Goal: Task Accomplishment & Management: Manage account settings

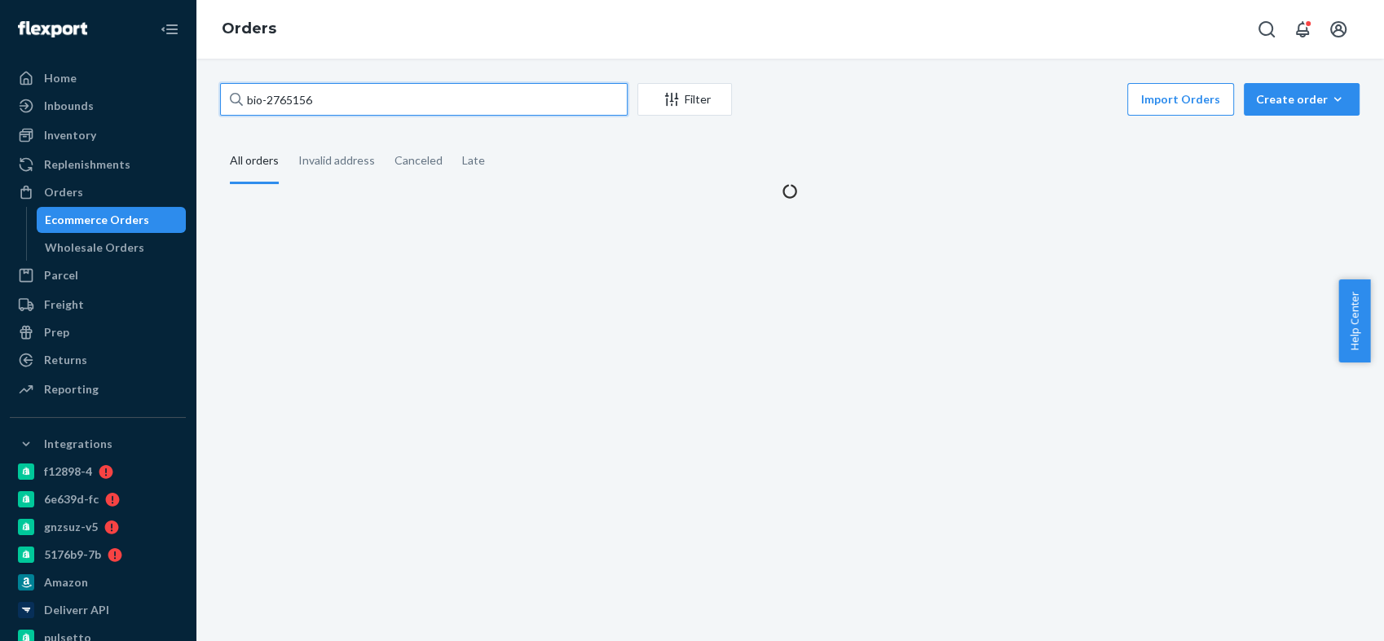
click at [297, 108] on input "bio-2765156" at bounding box center [423, 99] width 407 height 33
paste input "70917"
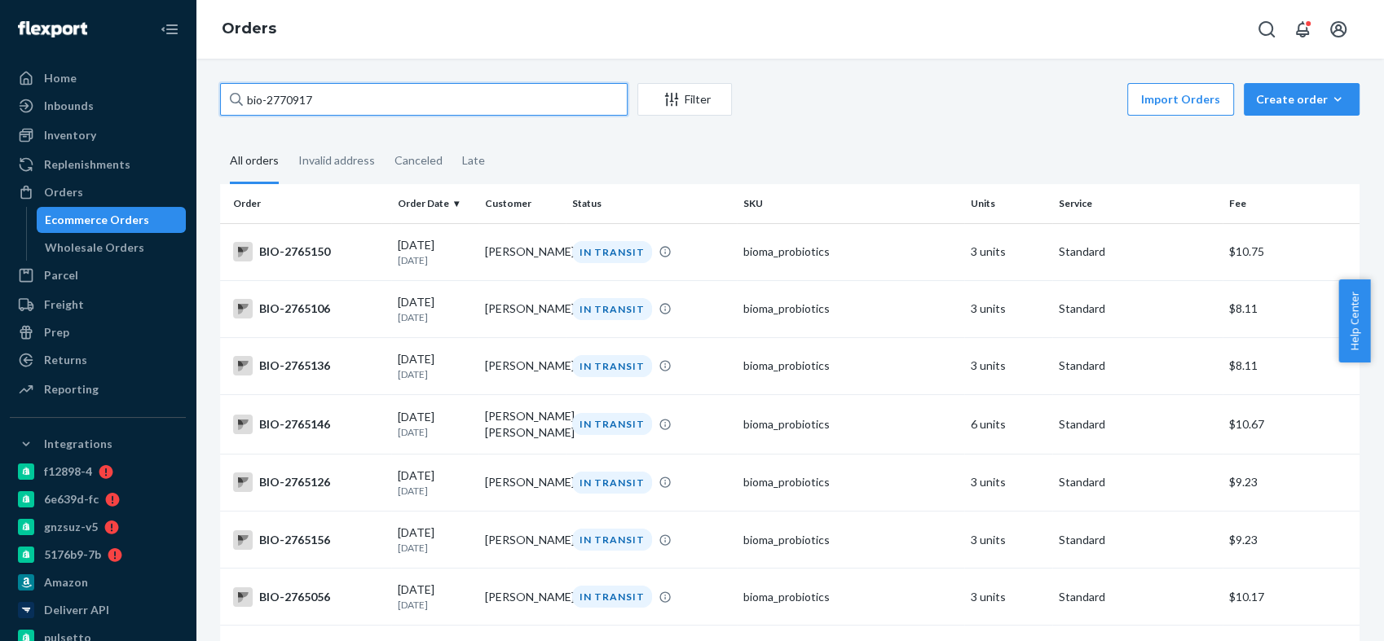
click at [292, 103] on input "bio-2770917" at bounding box center [423, 99] width 407 height 33
paste input "5602"
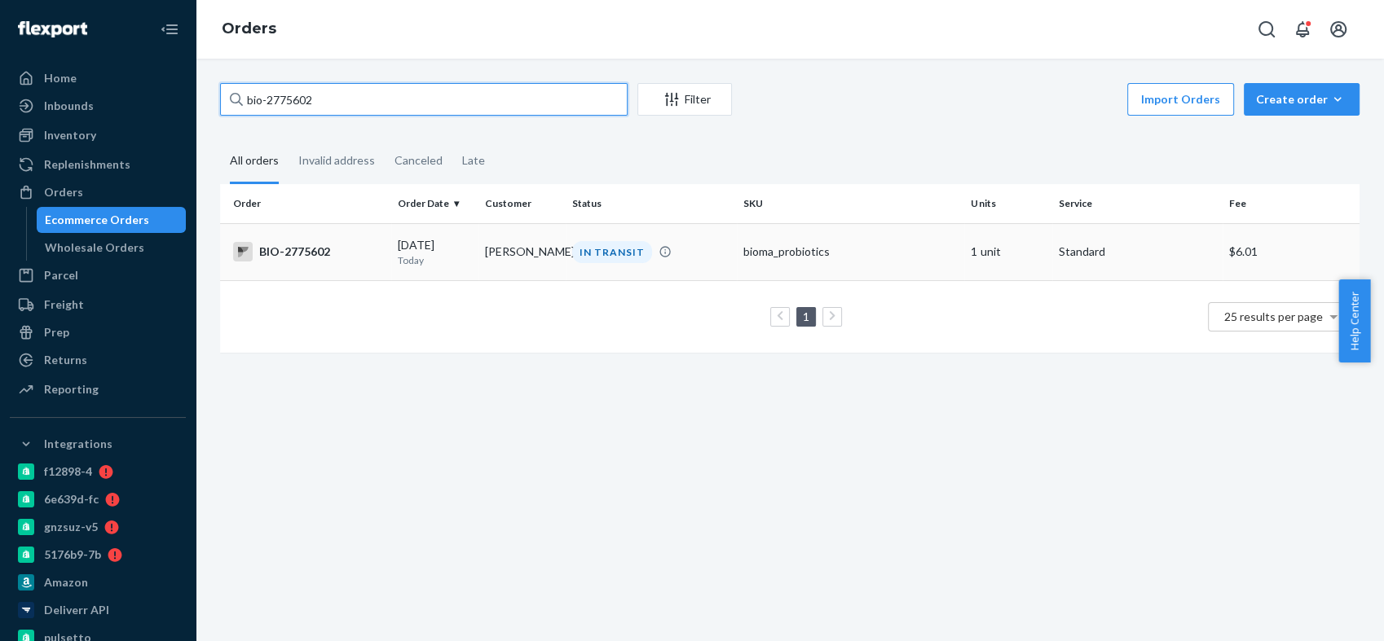
type input "bio-2775602"
click at [319, 253] on div "BIO-2775602" at bounding box center [309, 252] width 152 height 20
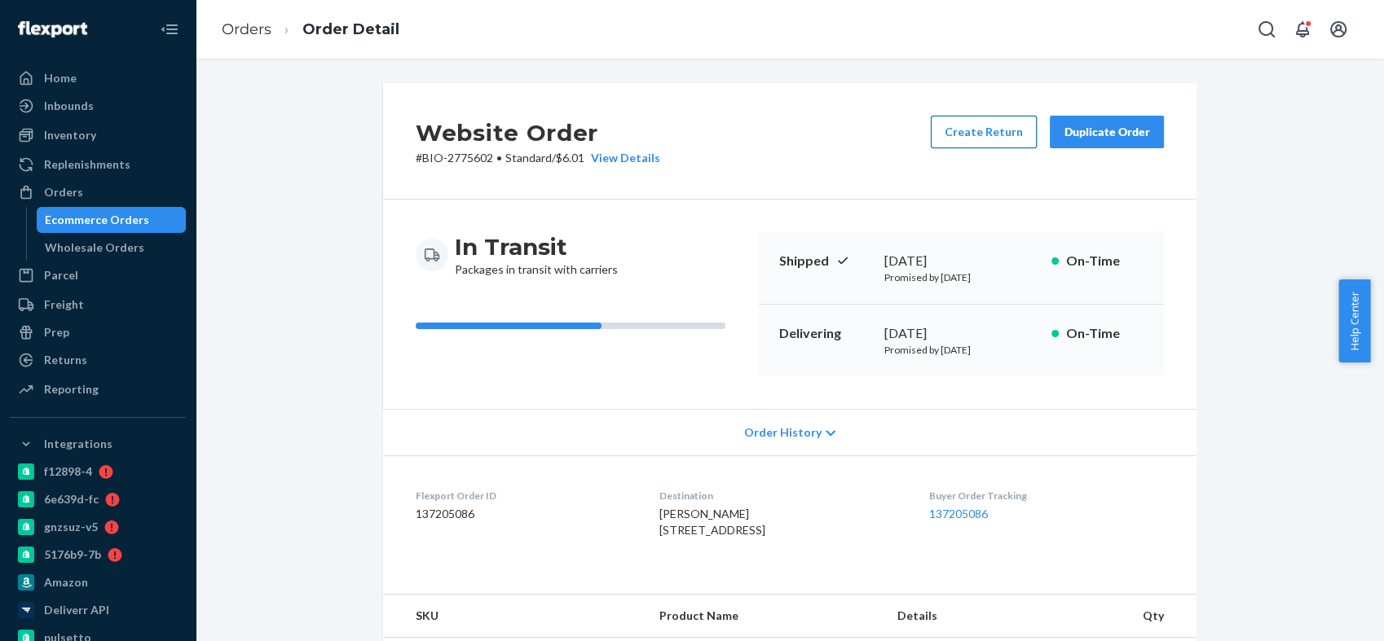
click at [970, 137] on button "Create Return" at bounding box center [984, 132] width 106 height 33
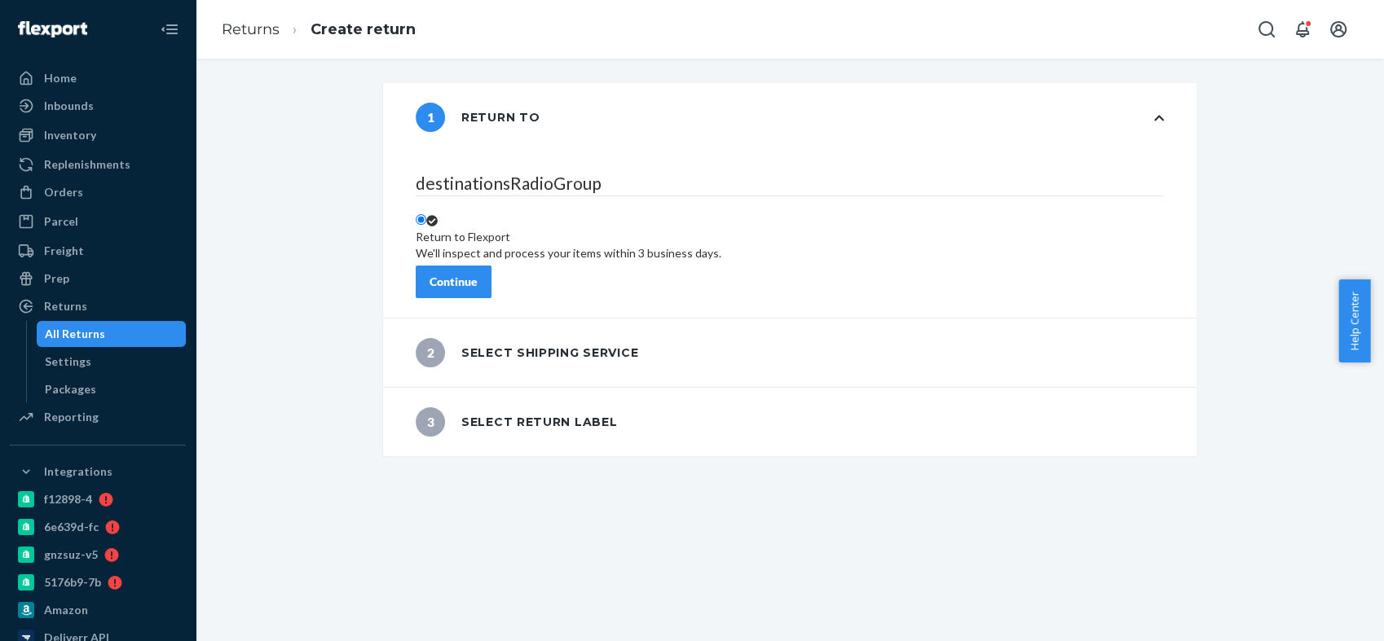
click at [491, 266] on button "Continue" at bounding box center [454, 282] width 76 height 33
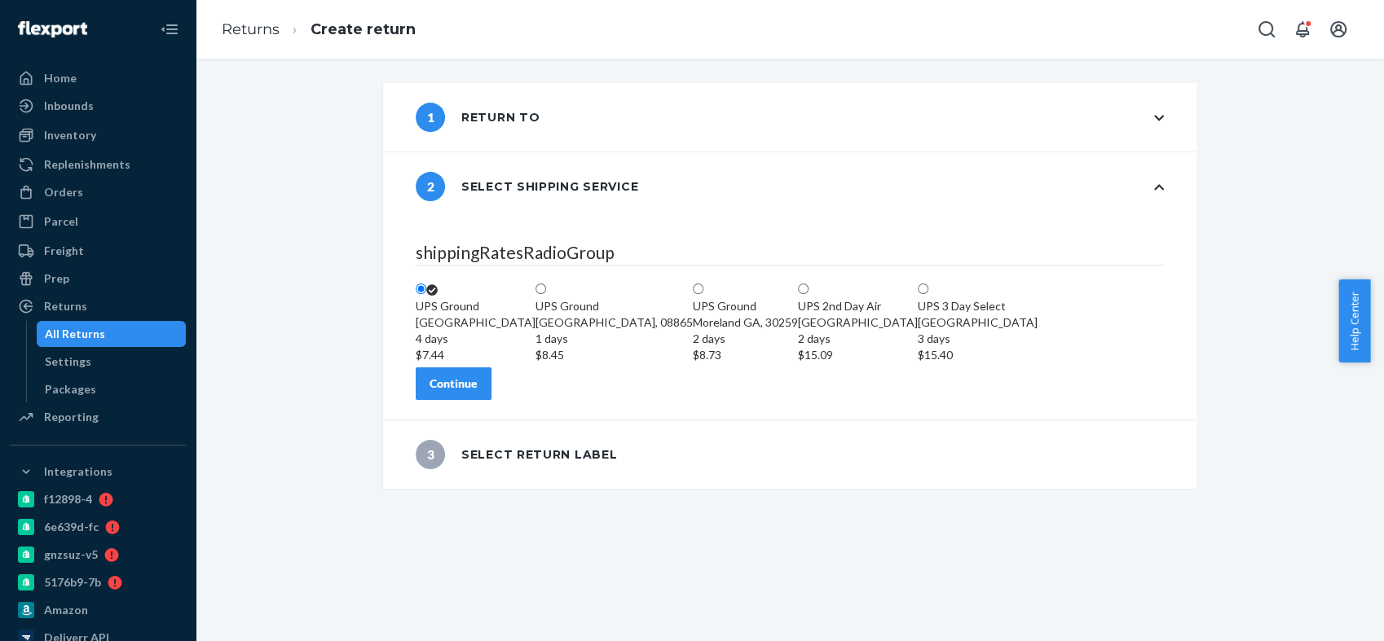
click at [477, 392] on div "Continue" at bounding box center [453, 384] width 48 height 16
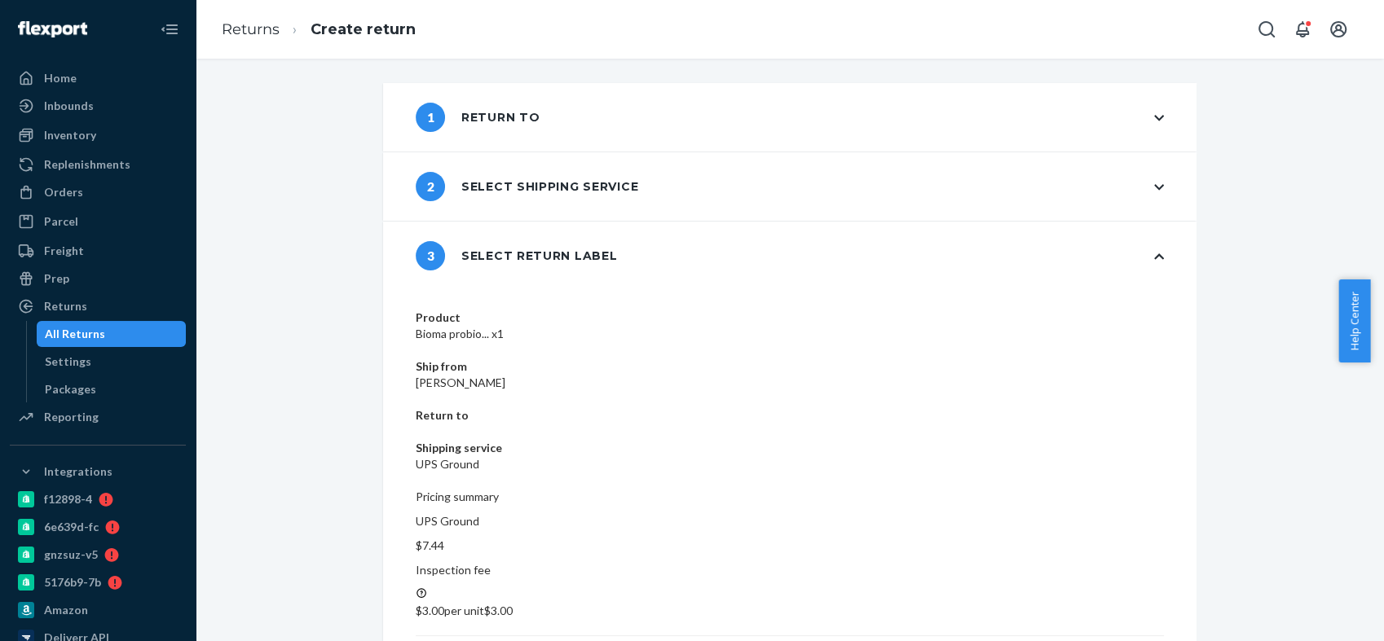
click at [643, 375] on dd "[PERSON_NAME]" at bounding box center [790, 383] width 748 height 16
copy dd "[PERSON_NAME]"
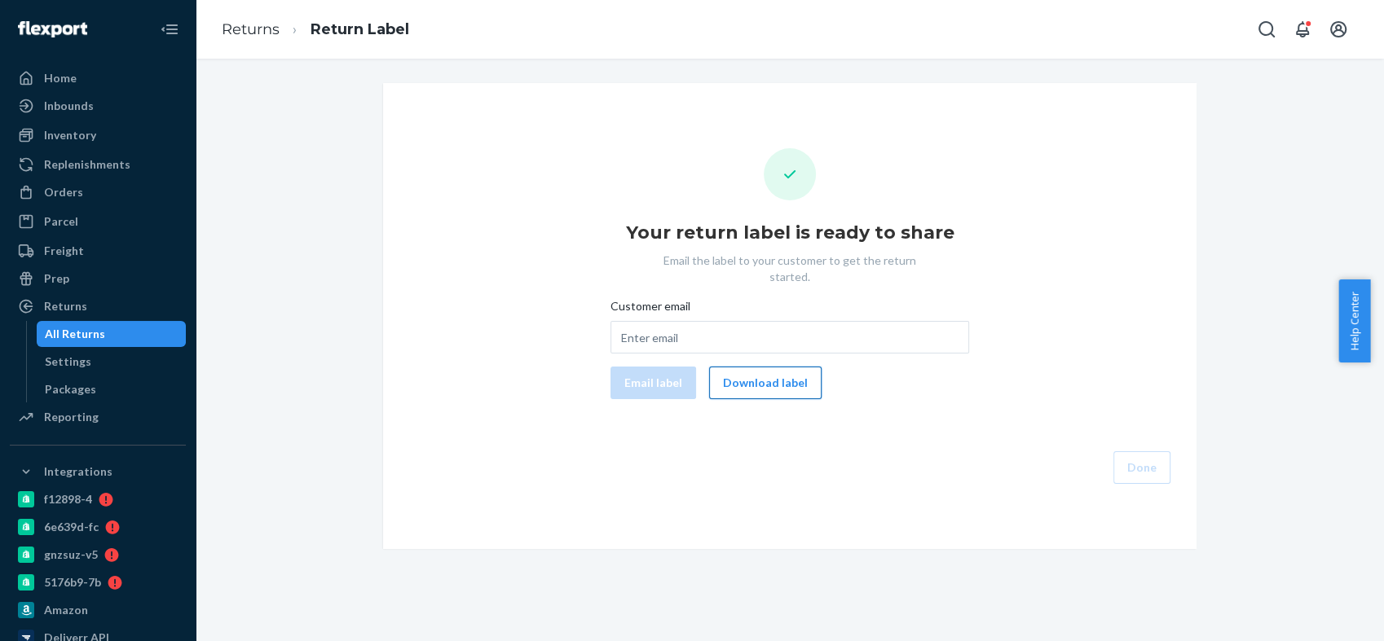
click at [776, 367] on button "Download label" at bounding box center [765, 383] width 112 height 33
click at [112, 199] on div "Orders" at bounding box center [97, 192] width 173 height 23
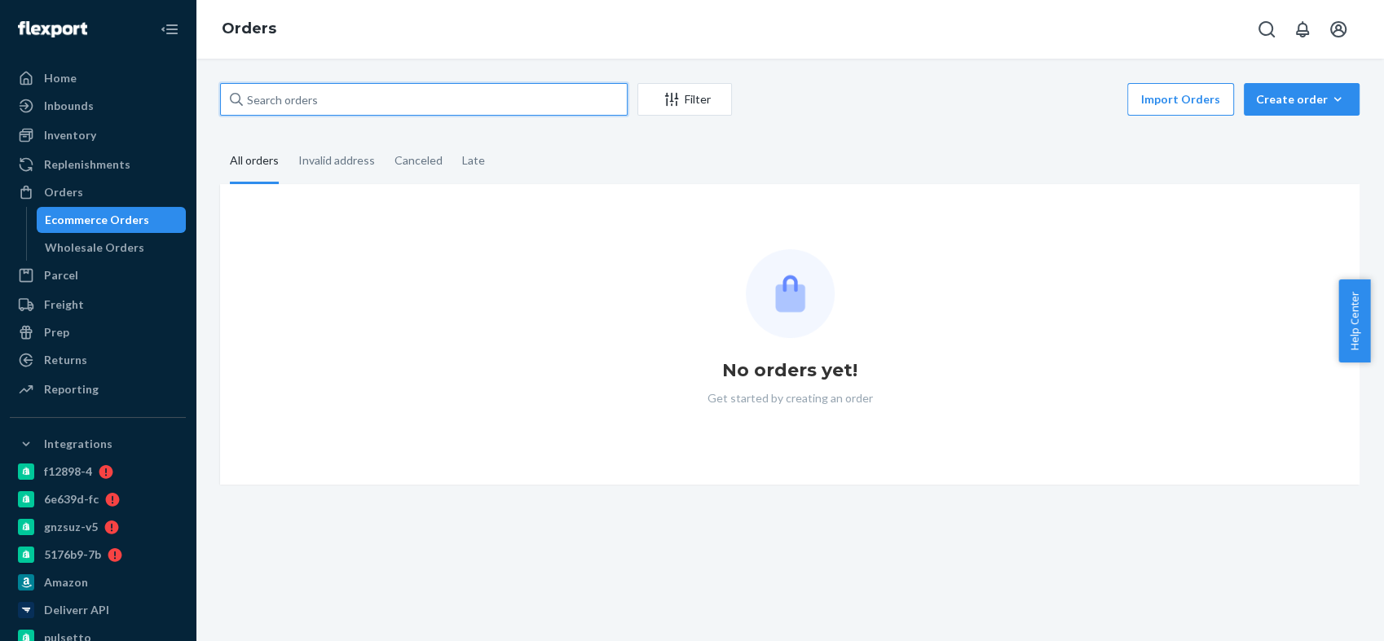
click at [321, 107] on input "text" at bounding box center [423, 99] width 407 height 33
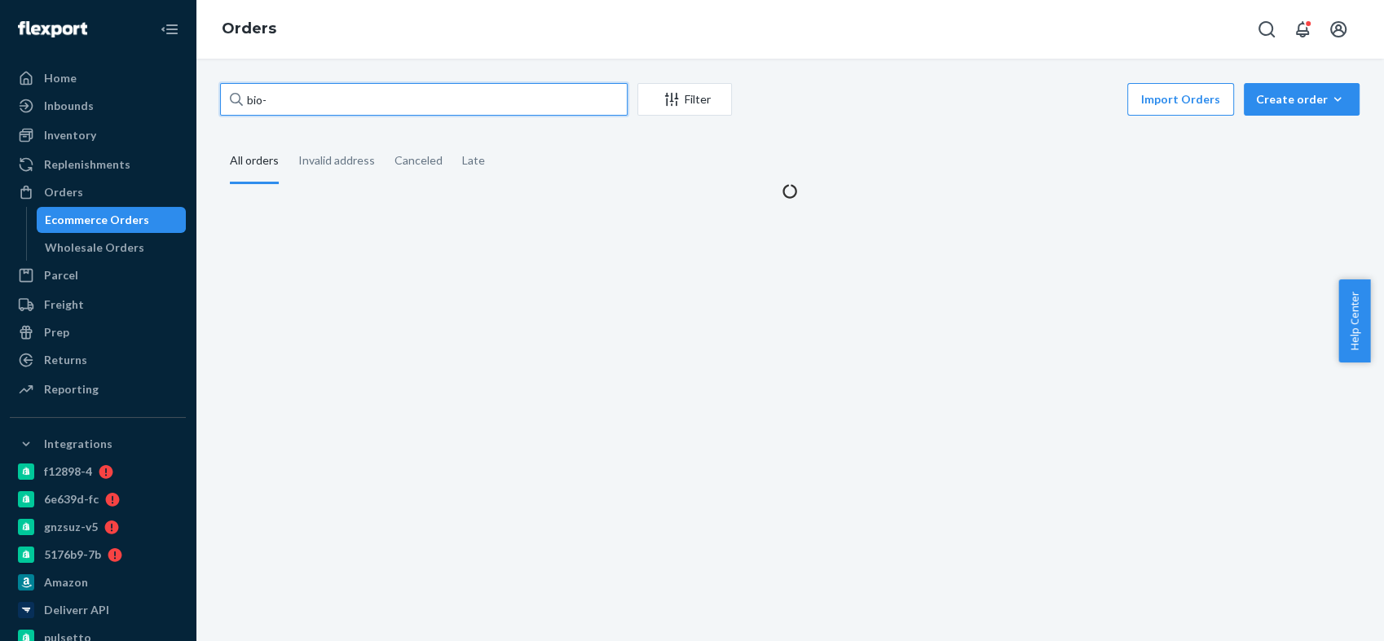
paste input "272036."
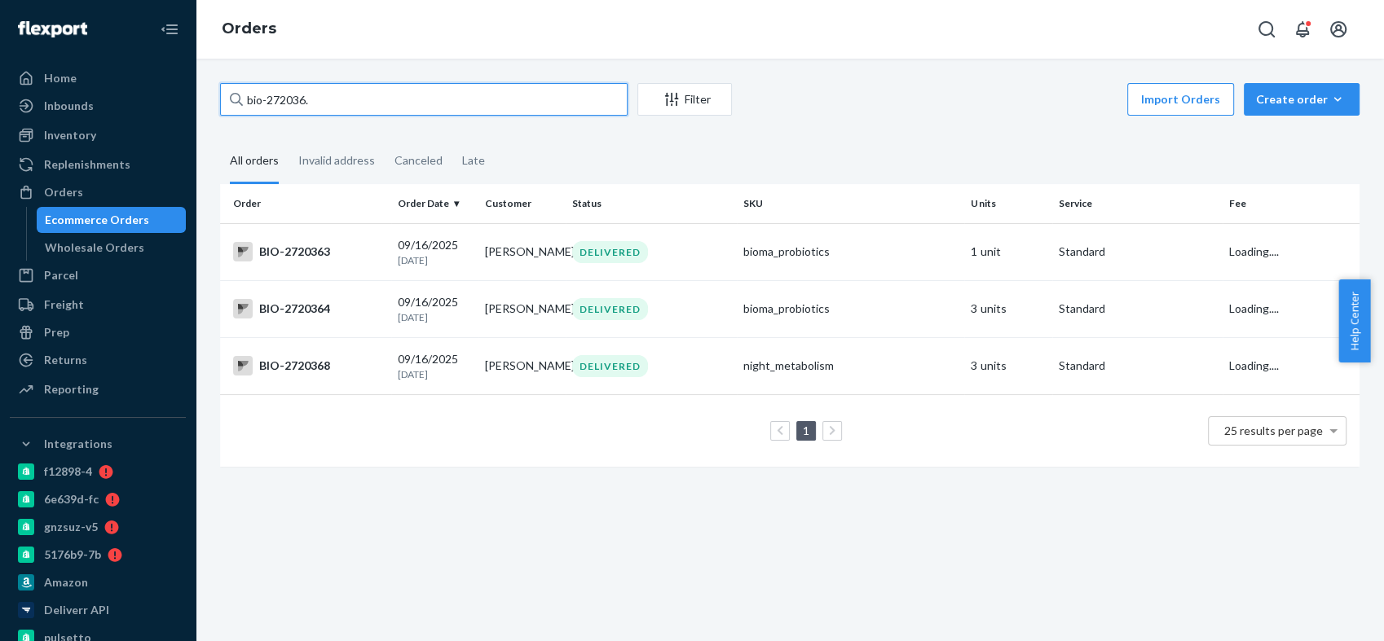
type input "bio-272036"
drag, startPoint x: 319, startPoint y: 95, endPoint x: 218, endPoint y: 104, distance: 102.2
click at [218, 104] on div "bio-272036 Filter Import Orders Create order Ecommerce order Removal order All …" at bounding box center [790, 283] width 1164 height 400
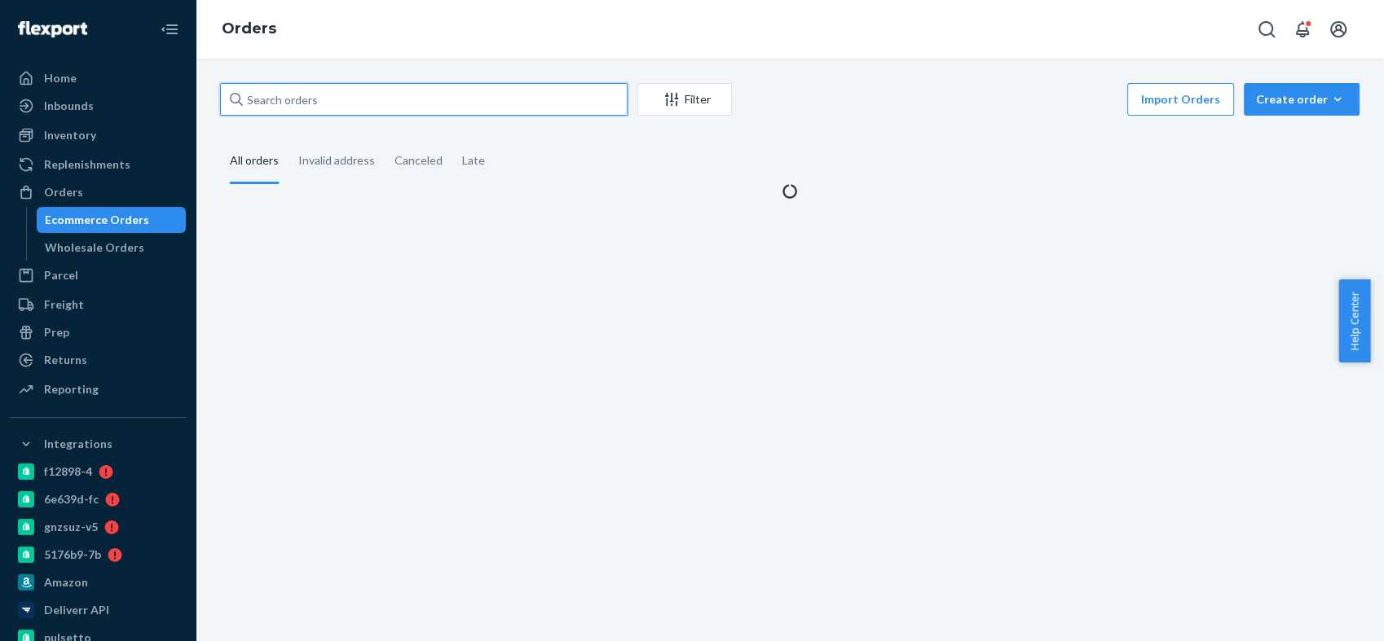
paste input "bio-272036"
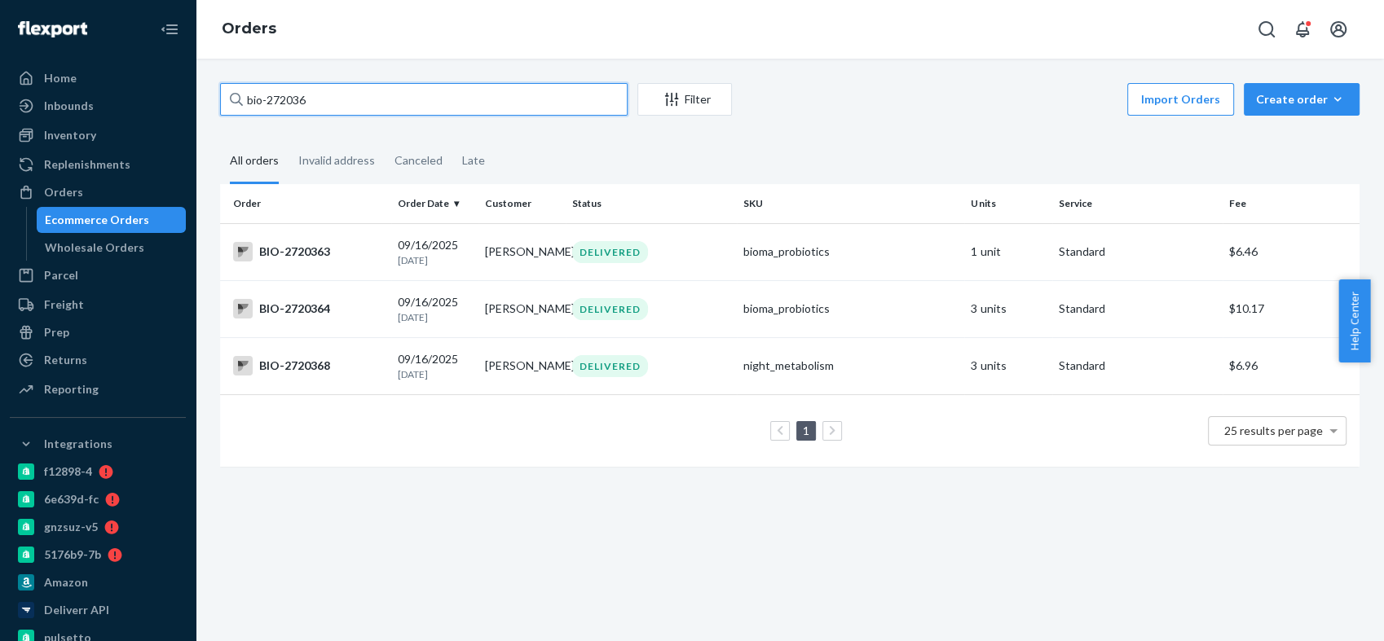
click at [294, 100] on input "bio-272036" at bounding box center [423, 99] width 407 height 33
click at [300, 102] on input "bio-272036" at bounding box center [423, 99] width 407 height 33
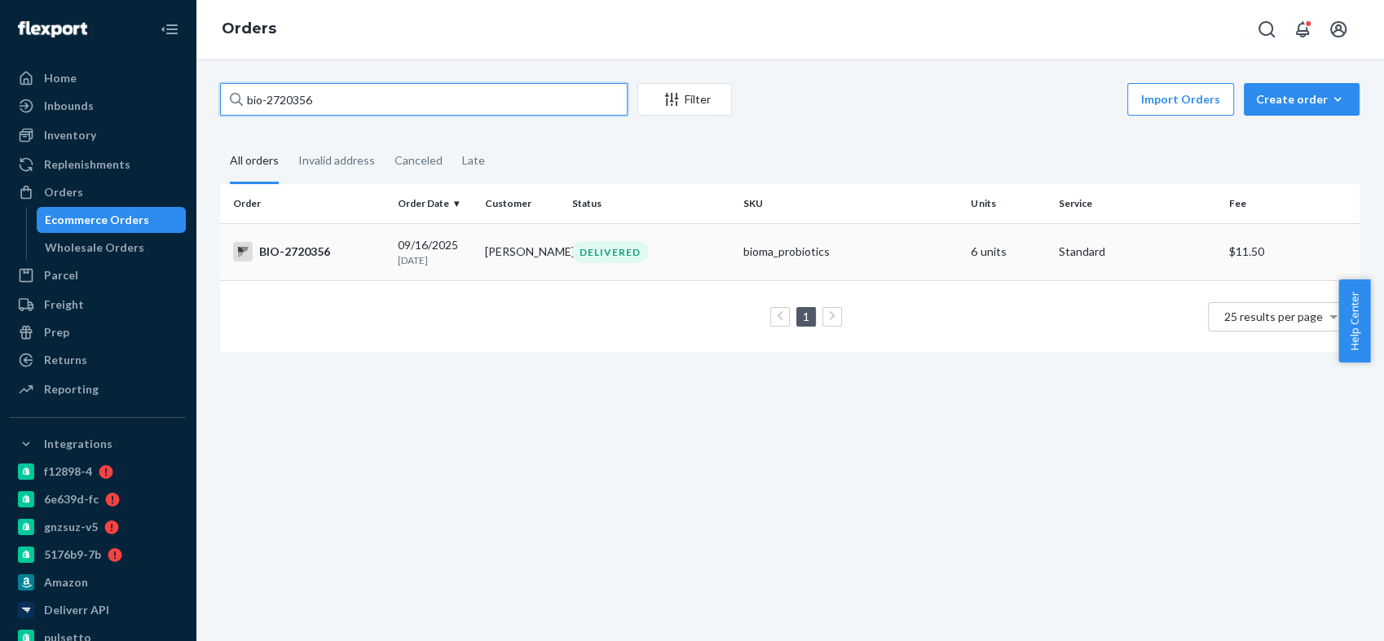
type input "bio-2720356"
click at [317, 245] on div "BIO-2720356" at bounding box center [309, 252] width 152 height 20
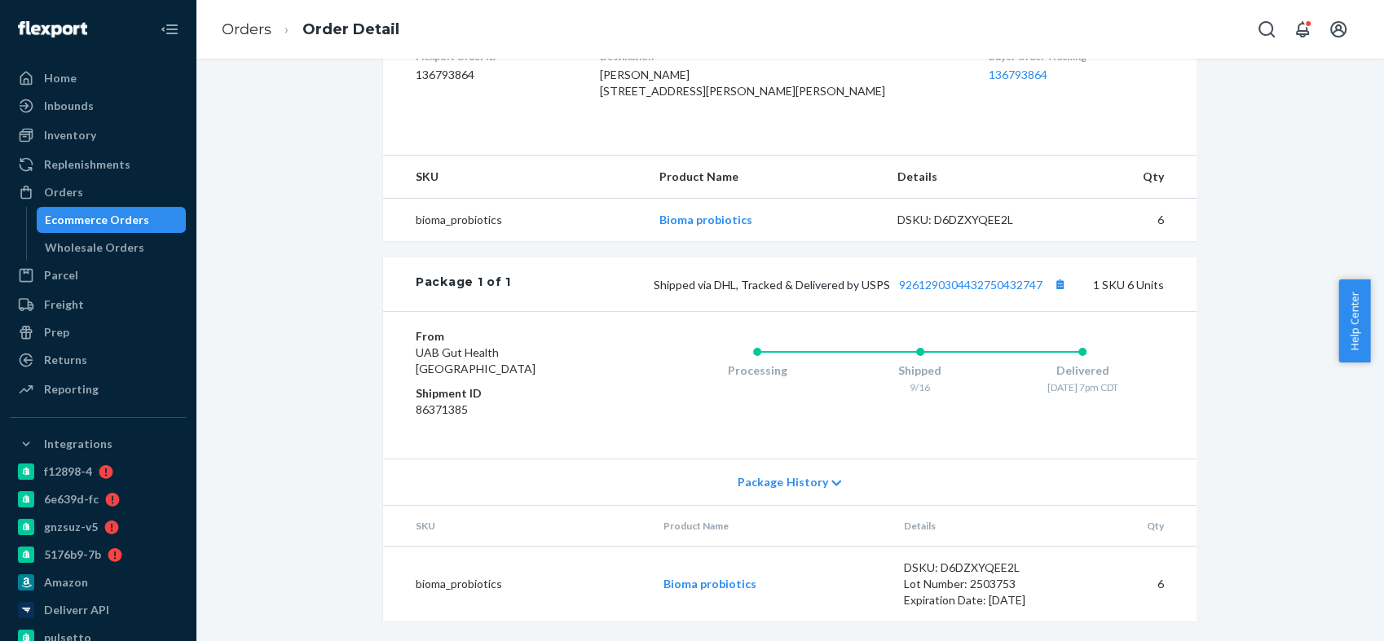
scroll to position [200, 0]
